Goal: Navigation & Orientation: Go to known website

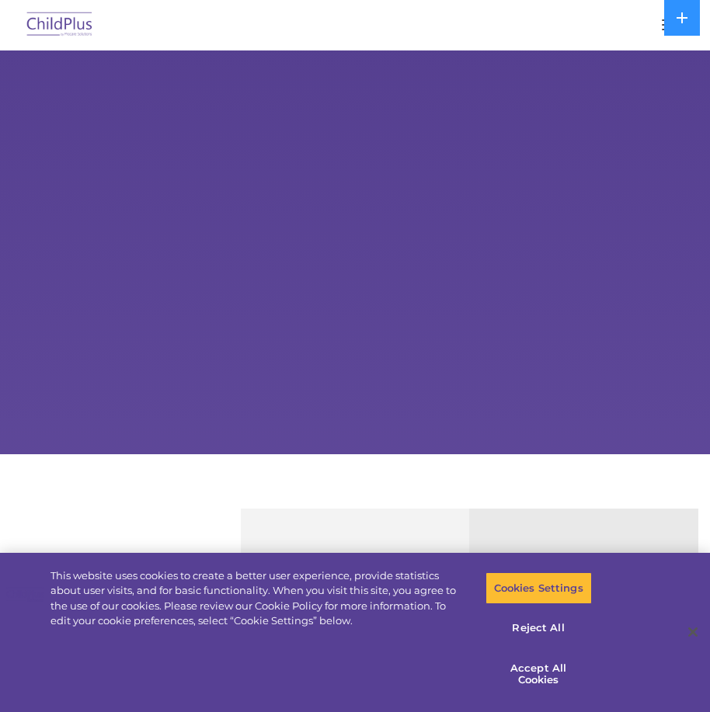
select select "MEDIUM"
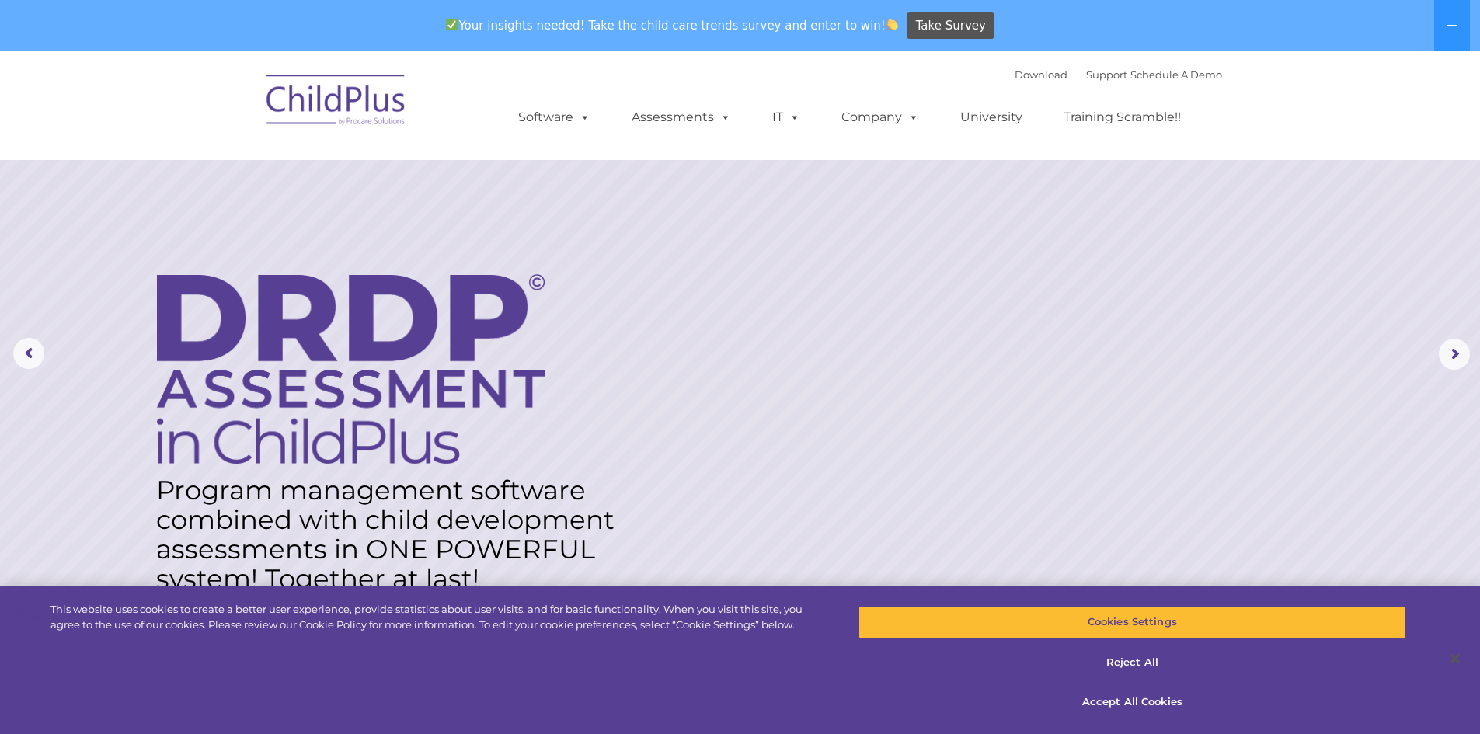
click at [341, 117] on img at bounding box center [336, 103] width 155 height 78
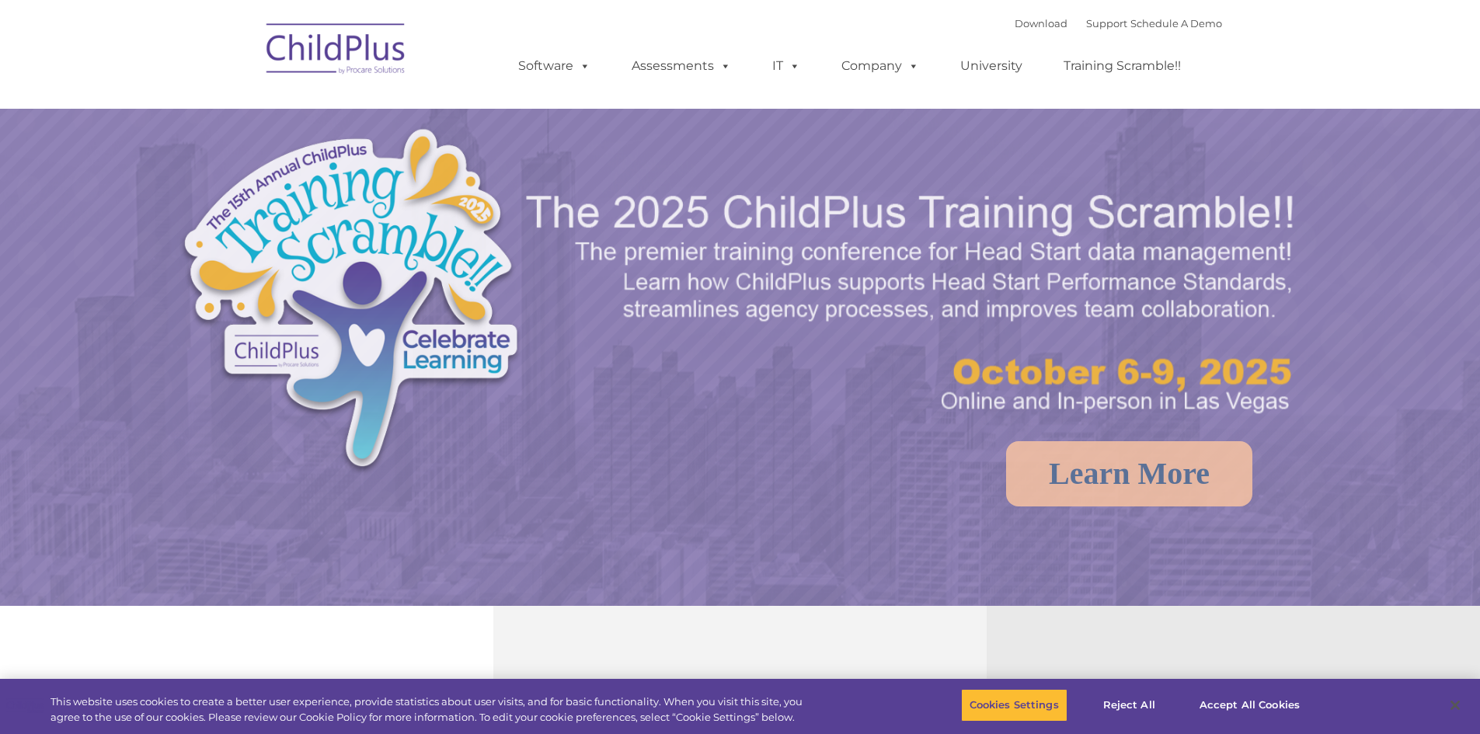
select select "MEDIUM"
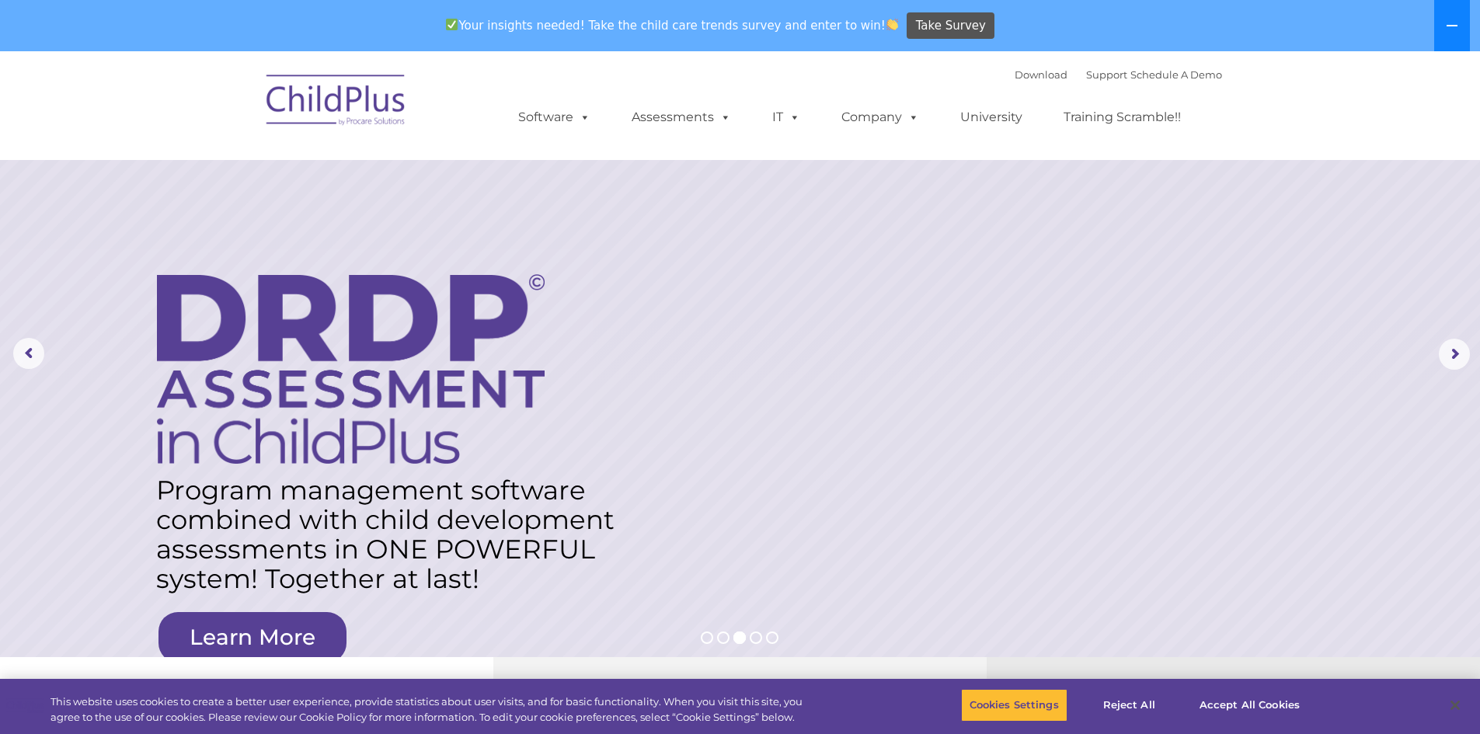
click at [1440, 23] on button at bounding box center [1452, 25] width 36 height 51
